Goal: Task Accomplishment & Management: Manage account settings

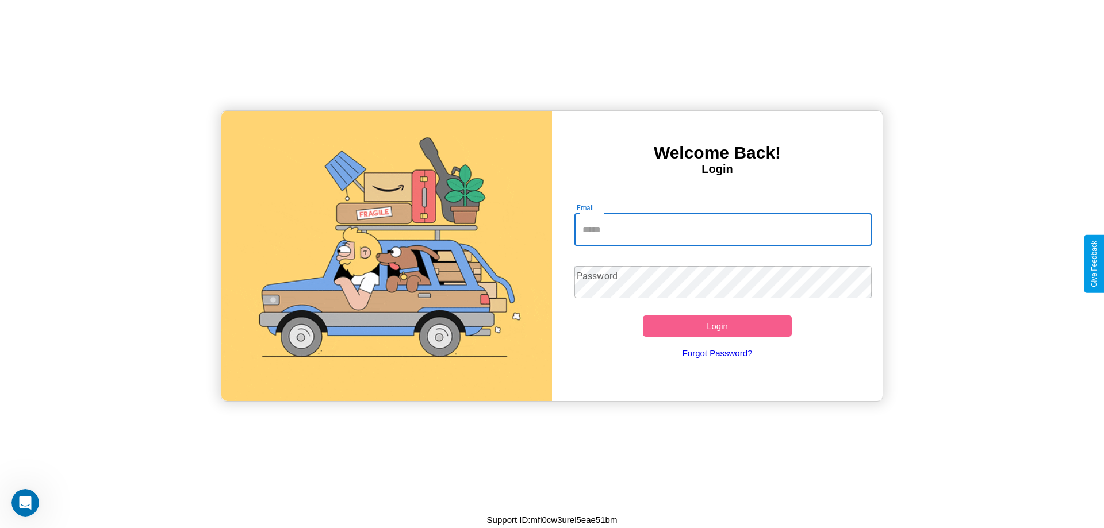
click at [723, 229] on input "Email" at bounding box center [723, 230] width 298 height 32
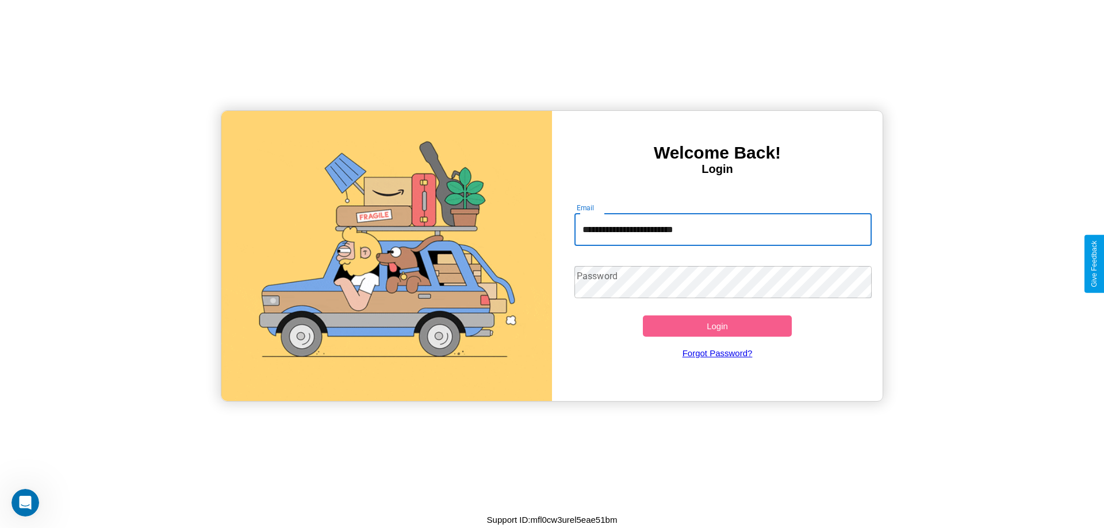
type input "**********"
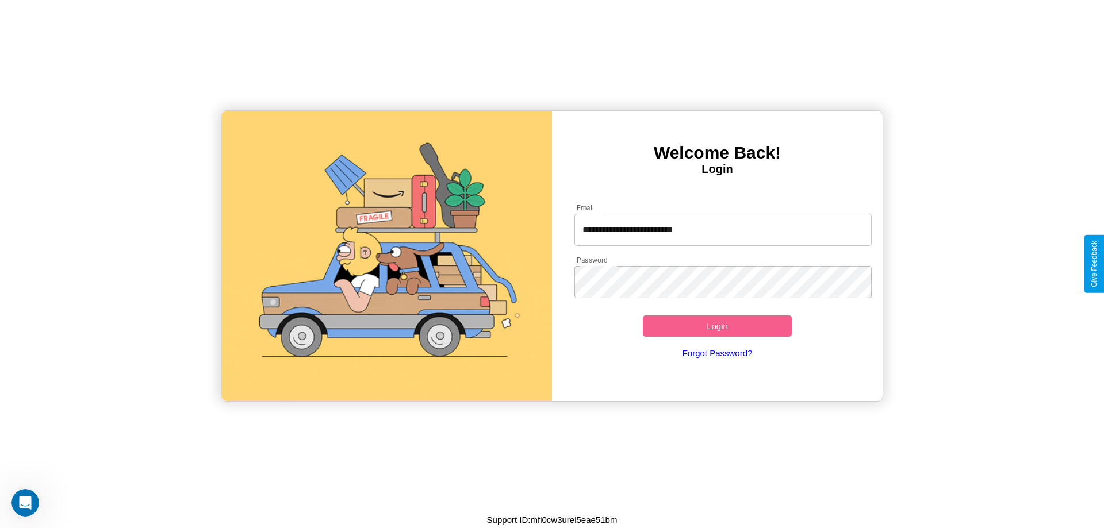
click at [717, 326] on button "Login" at bounding box center [717, 326] width 149 height 21
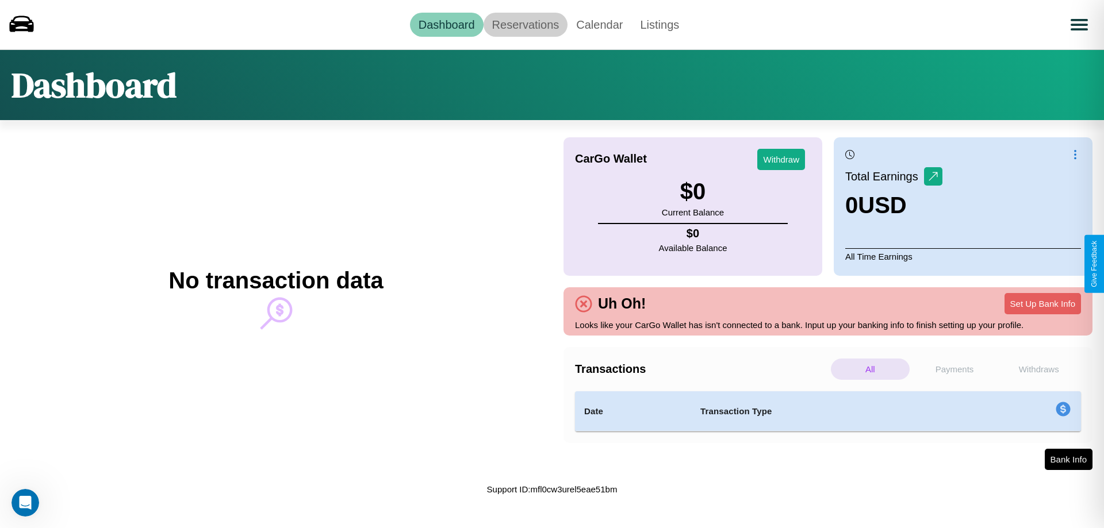
click at [525, 24] on link "Reservations" at bounding box center [525, 25] width 84 height 24
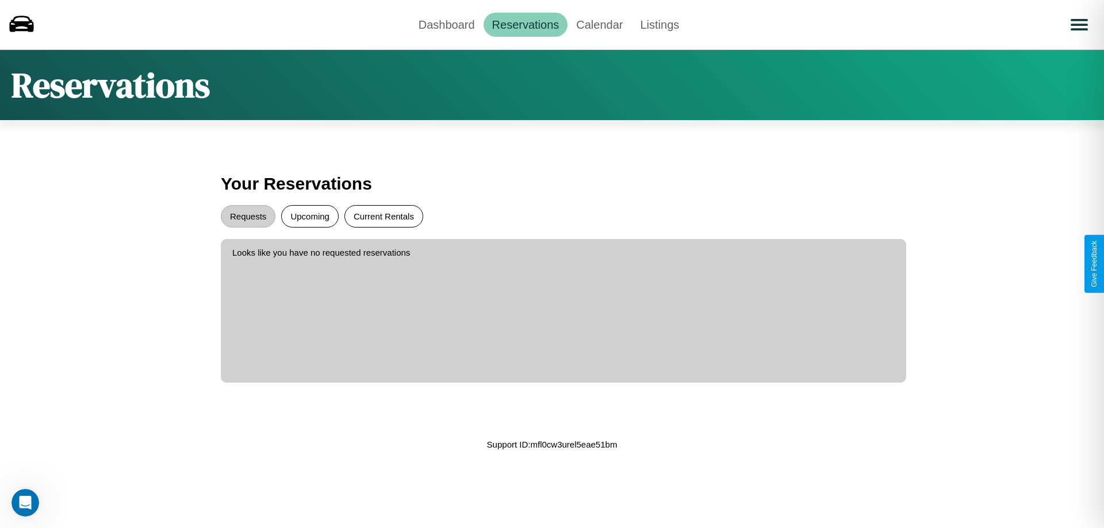
click at [383, 216] on button "Current Rentals" at bounding box center [383, 216] width 79 height 22
click at [248, 216] on button "Requests" at bounding box center [248, 216] width 55 height 22
